Goal: Transaction & Acquisition: Purchase product/service

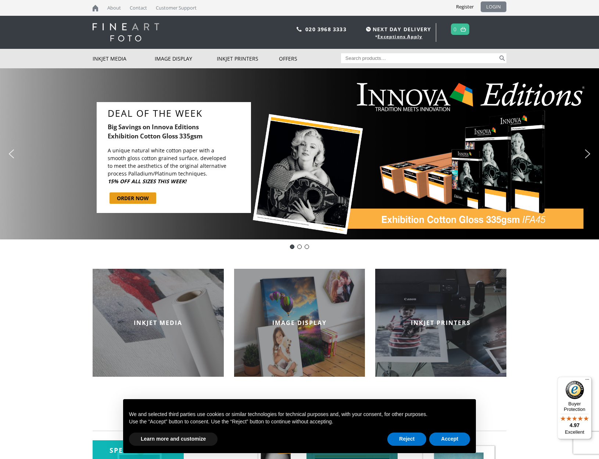
click at [496, 5] on link "LOGIN" at bounding box center [494, 6] width 26 height 11
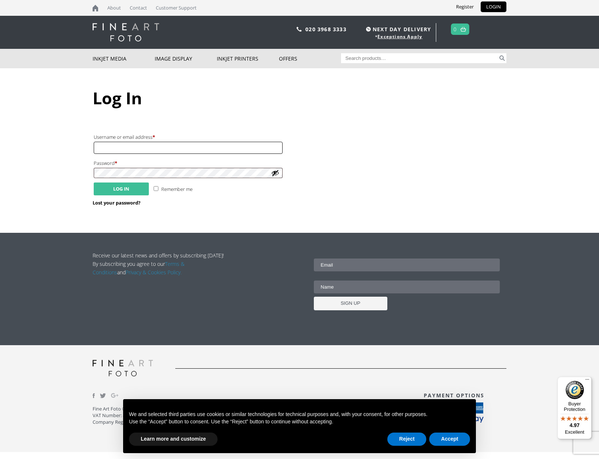
type input "david.ortiz@me.com"
click at [122, 188] on button "Log in" at bounding box center [121, 189] width 55 height 13
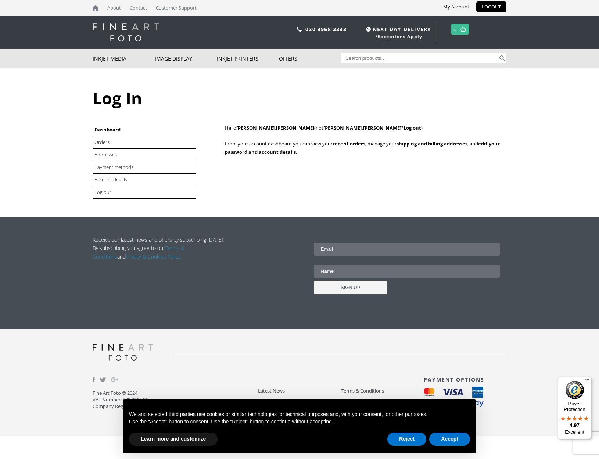
click at [373, 62] on input "Search for:" at bounding box center [419, 58] width 157 height 10
type input "h"
type input "albrecht"
click at [502, 58] on button "Search" at bounding box center [502, 58] width 8 height 10
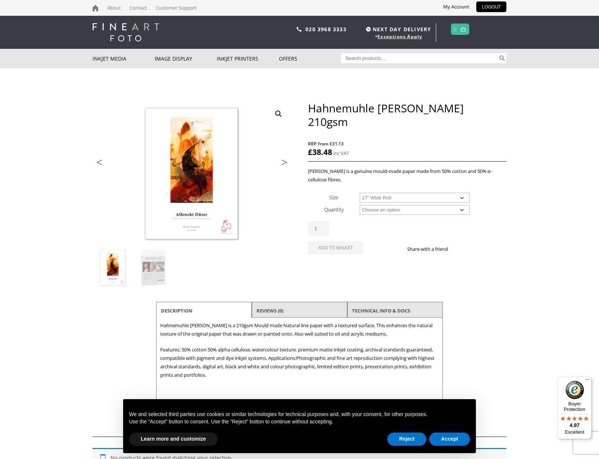
select select "17-wide-roll"
select select "12m"
select select "17-wide-roll"
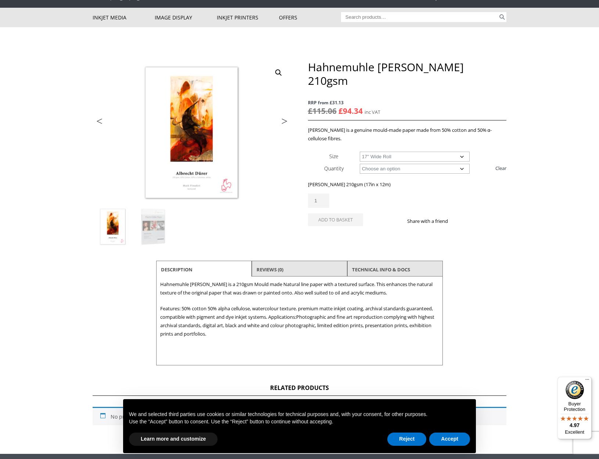
scroll to position [44, 0]
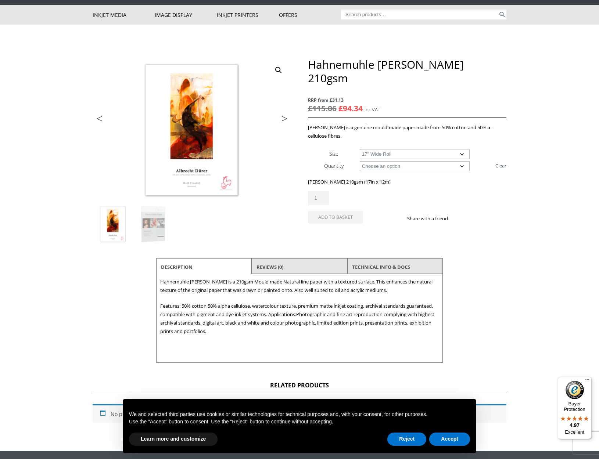
click at [362, 236] on div "ON SALE Previous Next Hahnemuhle Albrecht Durer 210gsm RRP from £31.13 £ 115.06…" at bounding box center [300, 210] width 414 height 305
click at [447, 441] on button "Accept" at bounding box center [449, 439] width 41 height 13
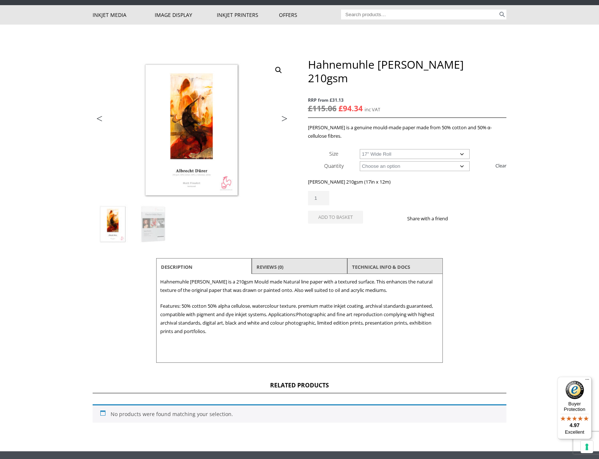
scroll to position [42, 0]
